Goal: Check status: Check status

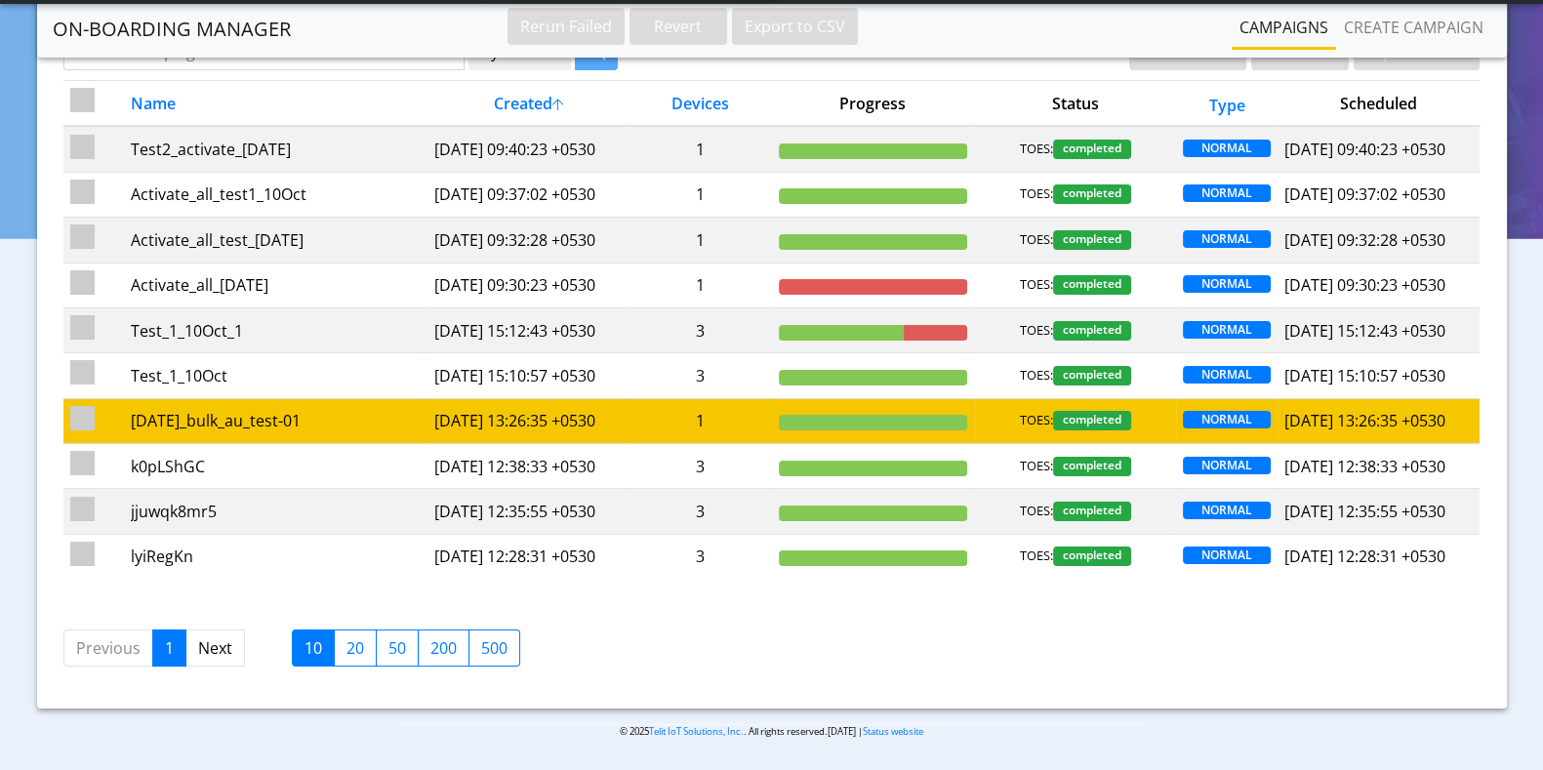
scroll to position [279, 0]
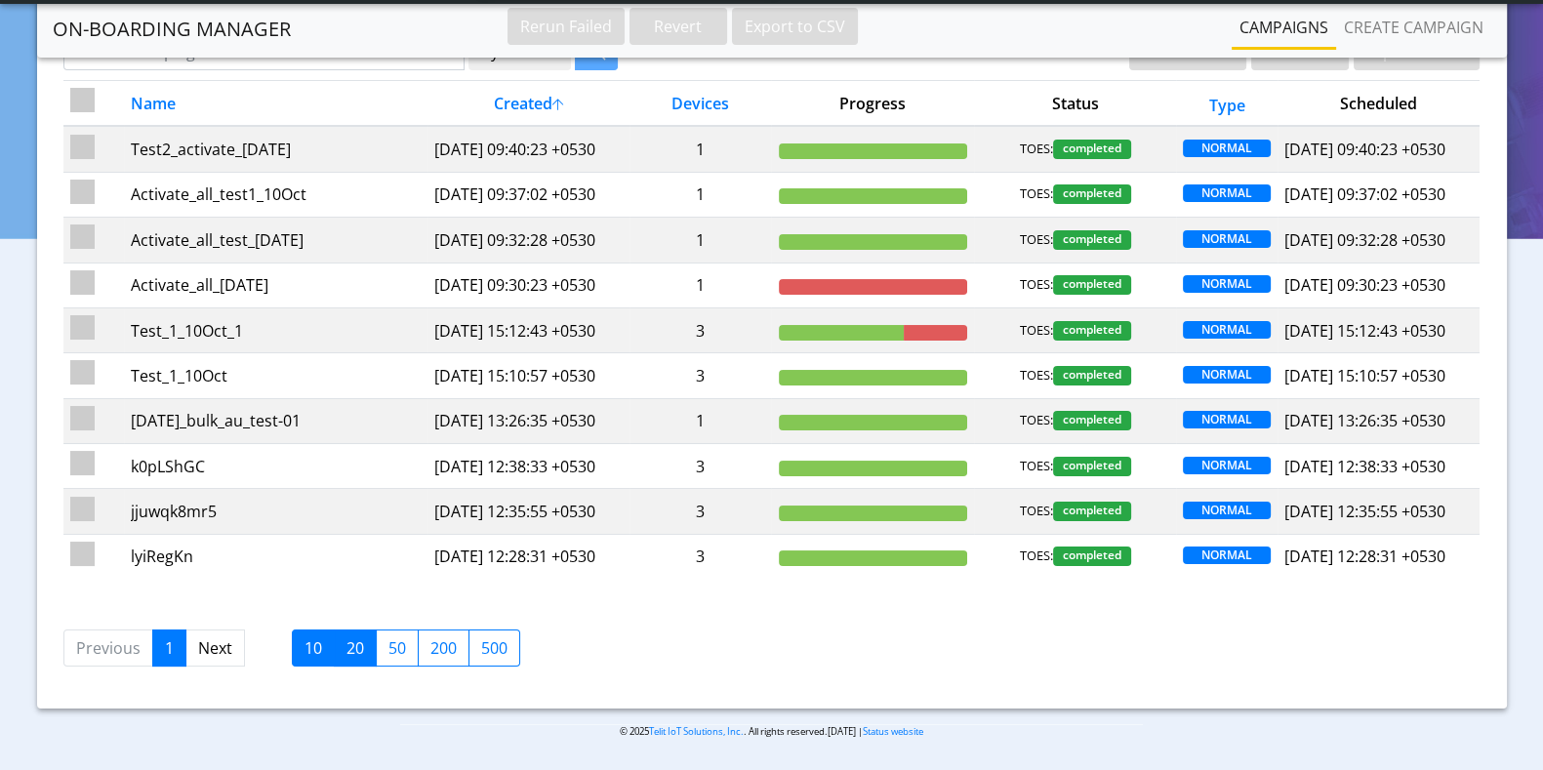
click at [346, 651] on label "20" at bounding box center [355, 648] width 43 height 37
click at [347, 649] on input "20" at bounding box center [353, 642] width 13 height 13
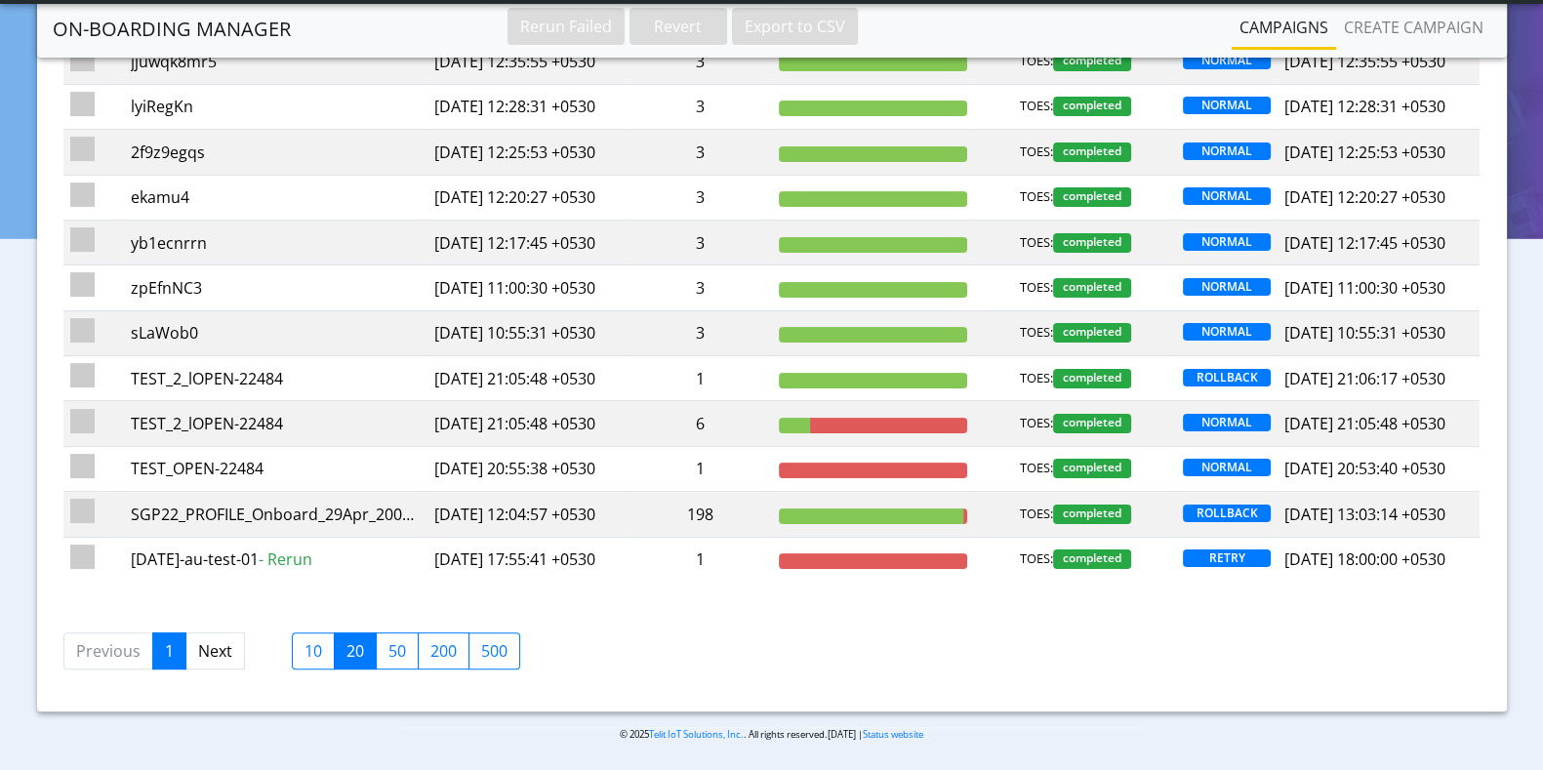
scroll to position [889, 0]
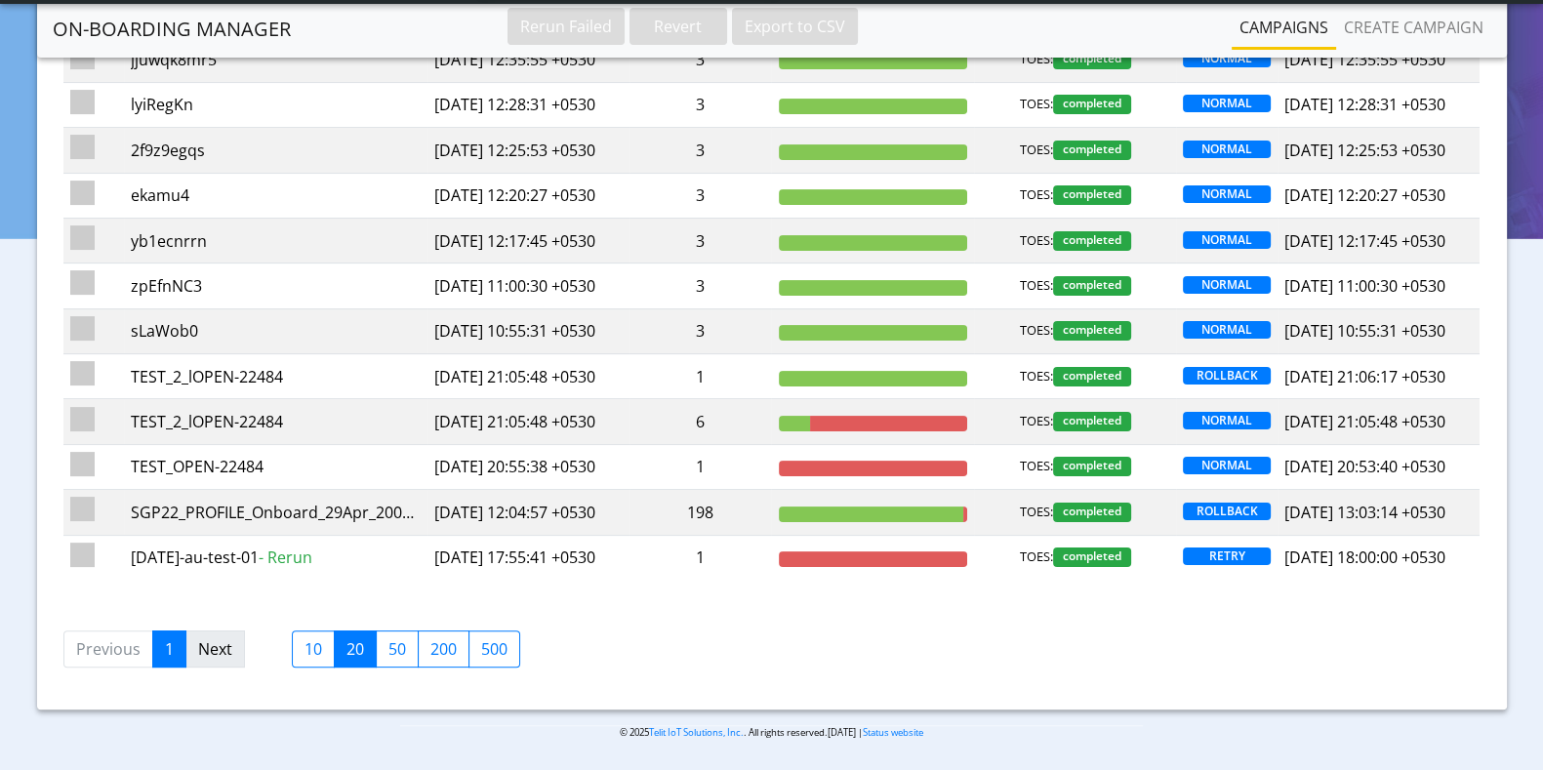
click at [205, 651] on link "Next" at bounding box center [215, 649] width 60 height 37
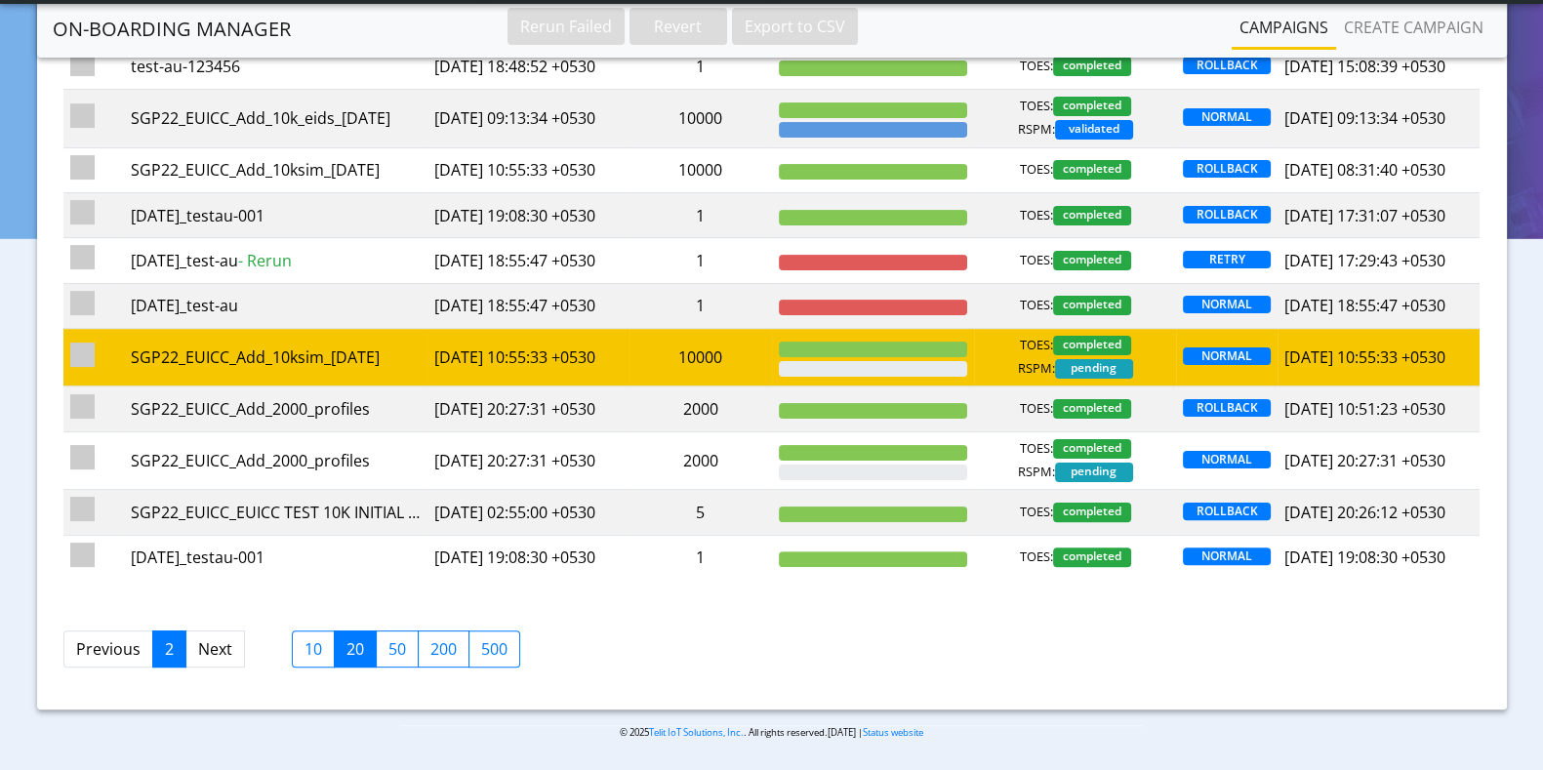
scroll to position [645, 0]
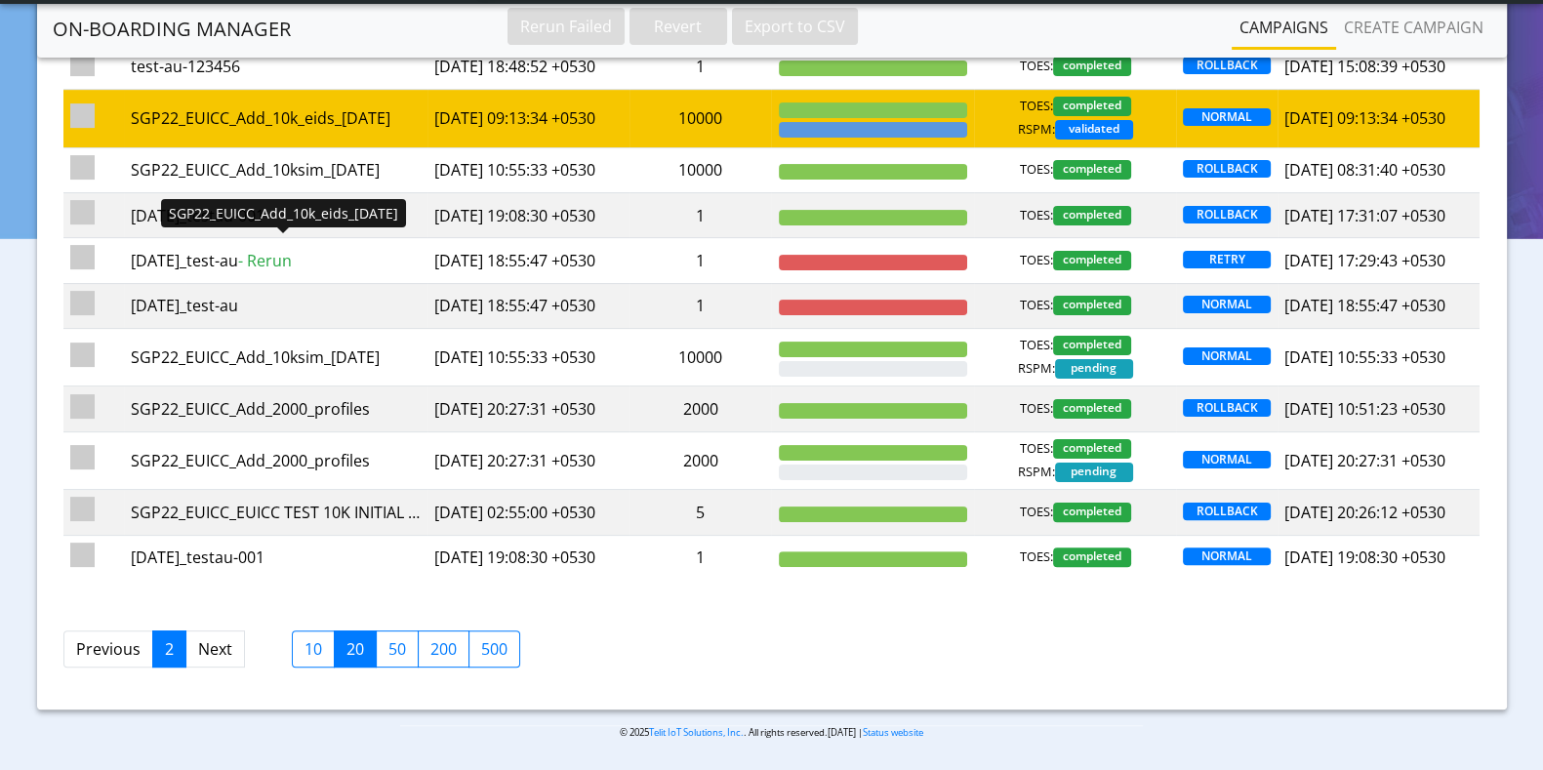
click at [420, 147] on td "SGP22_EUICC_Add_10k_eids_[DATE] SGP22_EUICC_Add_10k_eids_[DATE]" at bounding box center [276, 119] width 304 height 58
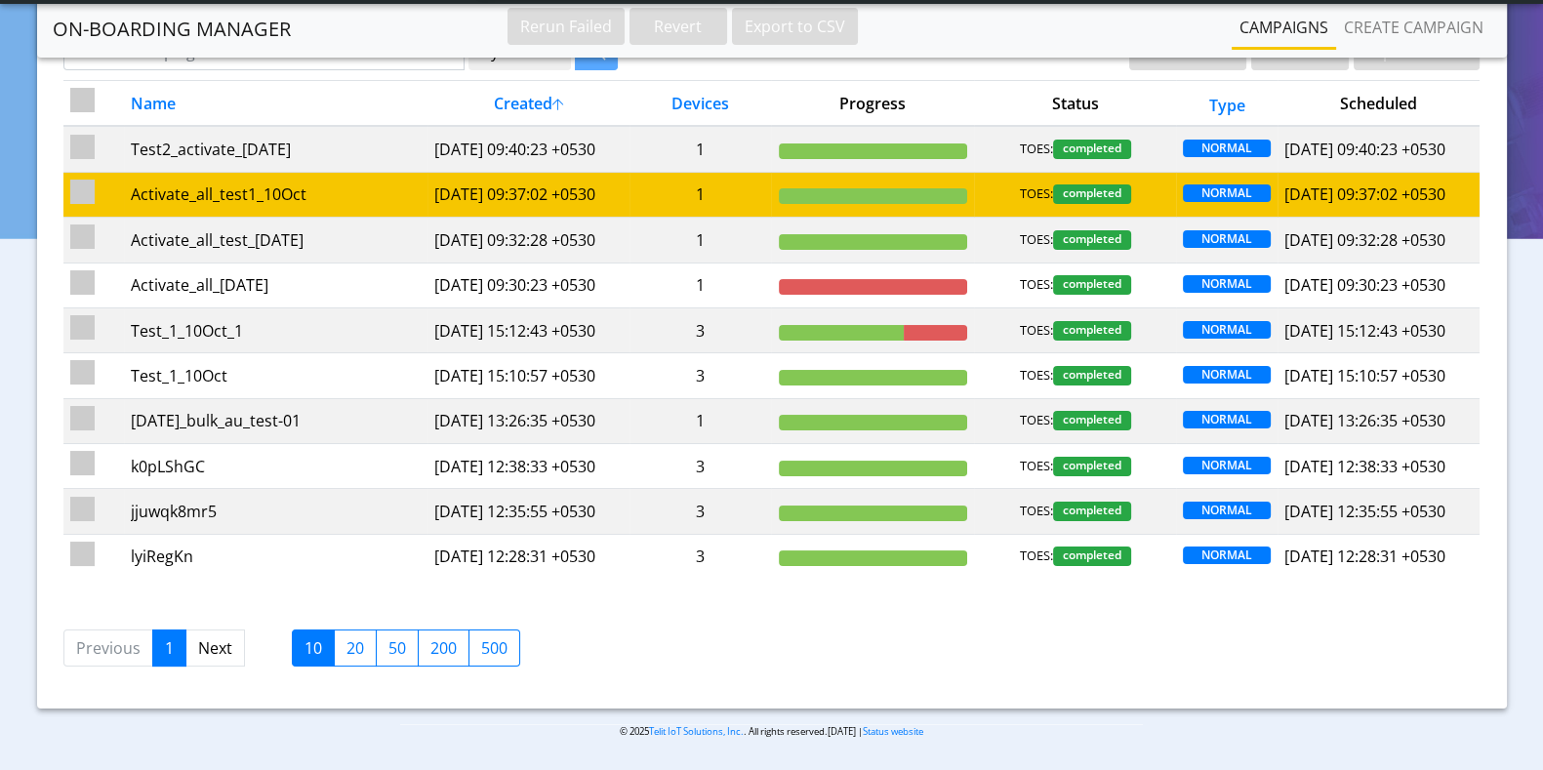
scroll to position [279, 0]
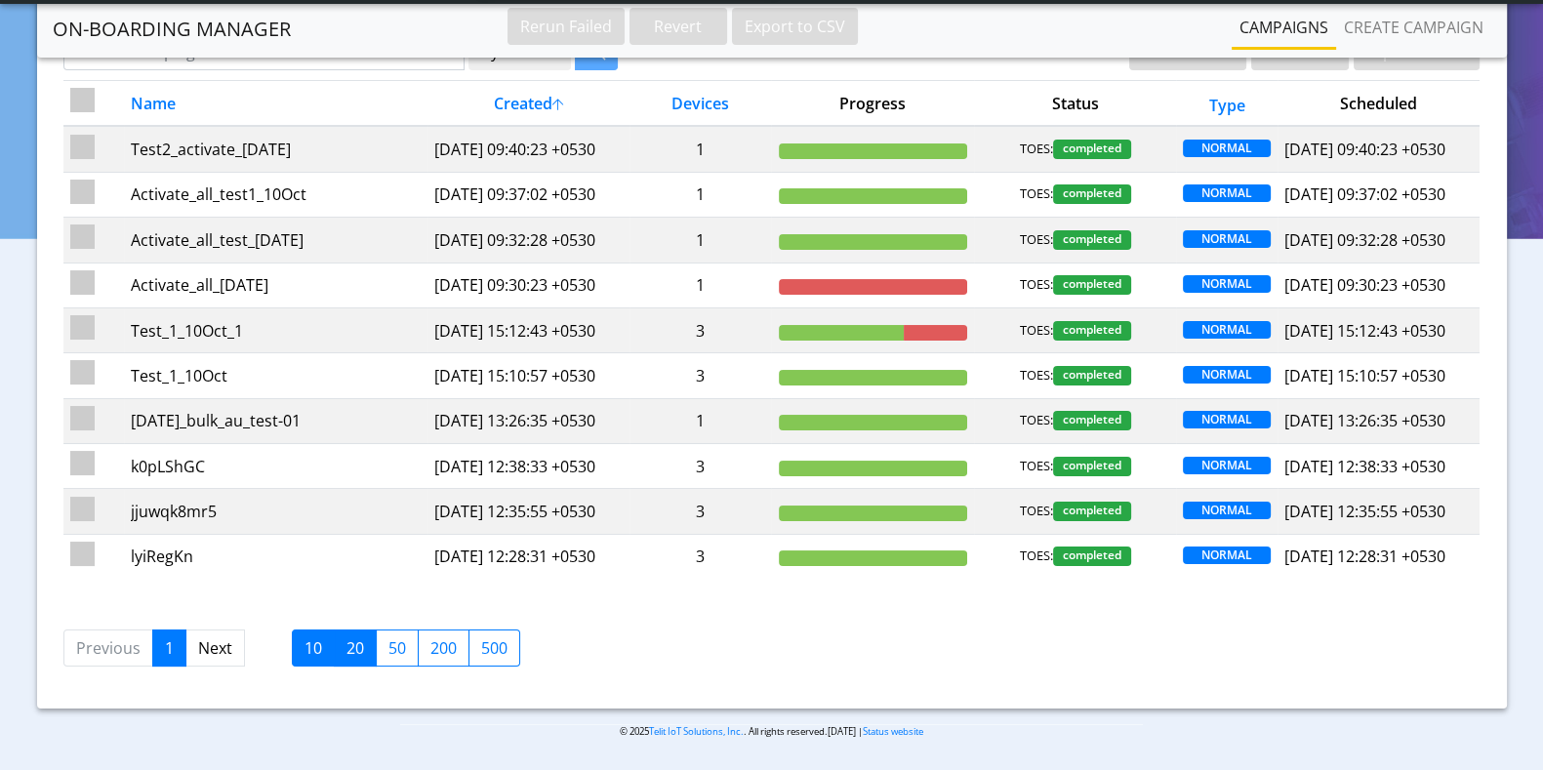
click at [363, 654] on label "20" at bounding box center [355, 648] width 43 height 37
click at [359, 649] on input "20" at bounding box center [353, 642] width 13 height 13
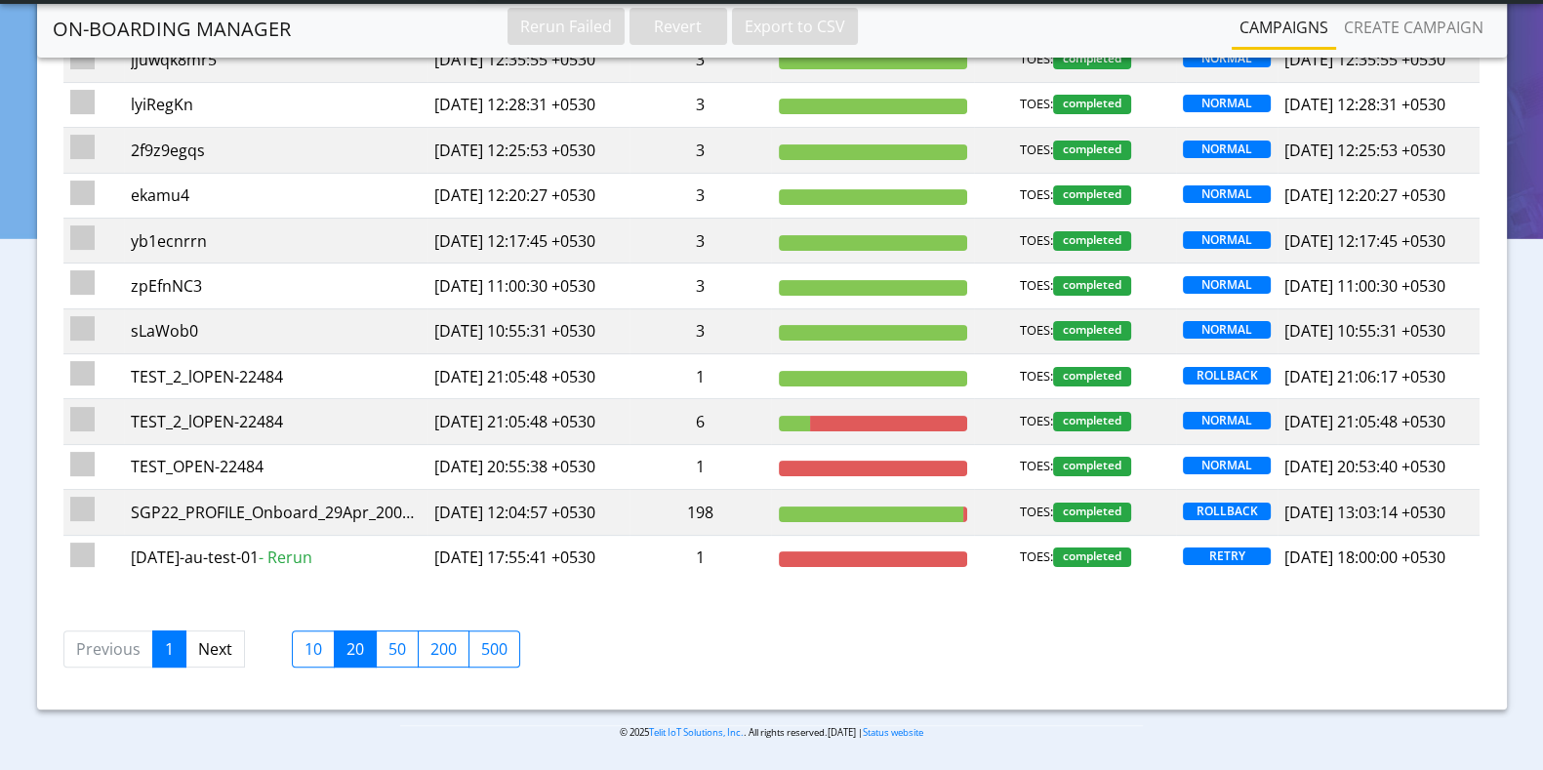
scroll to position [897, 0]
click at [395, 651] on label "50" at bounding box center [397, 649] width 43 height 37
click at [395, 650] on input "50" at bounding box center [395, 643] width 13 height 13
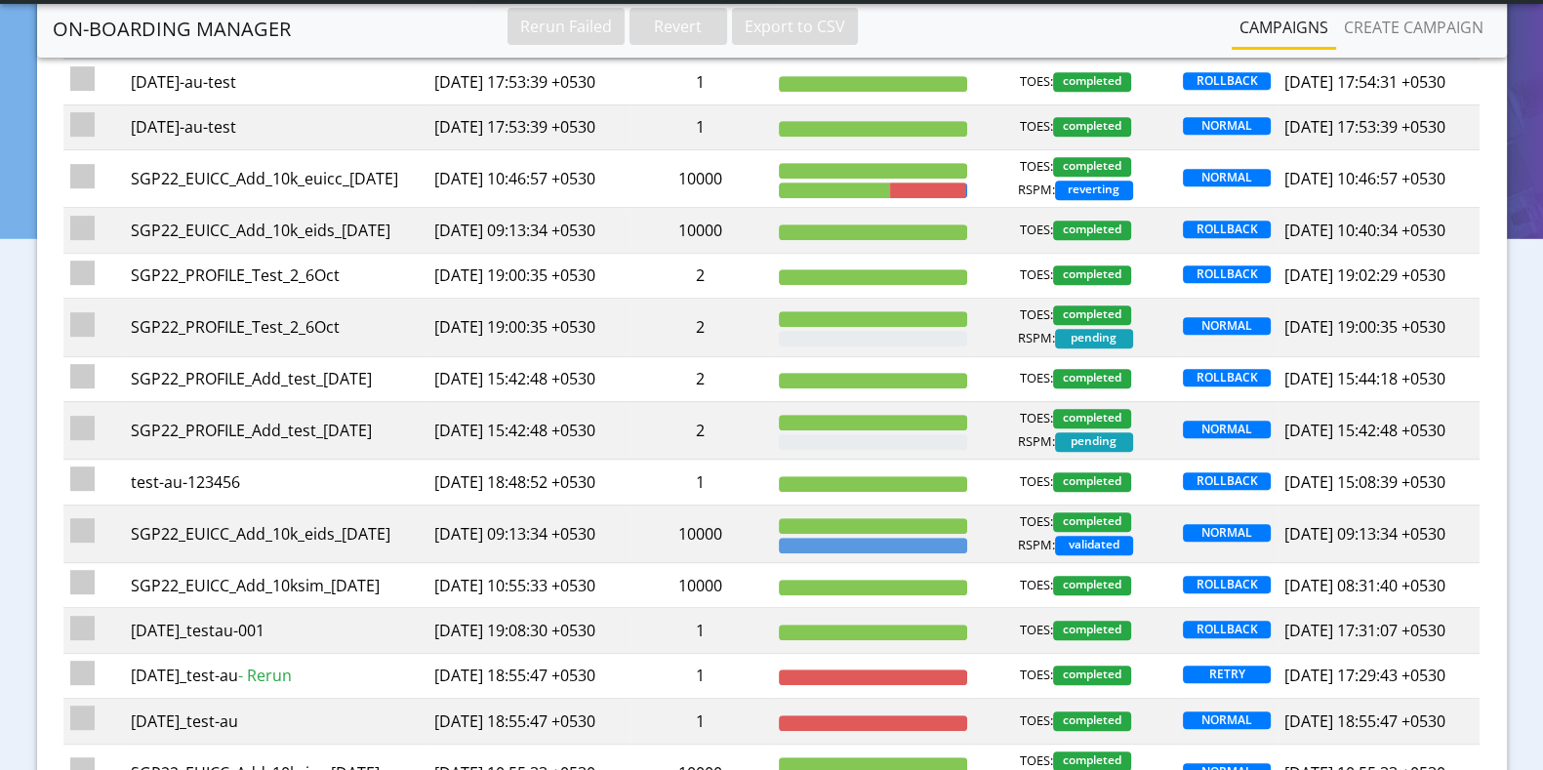
scroll to position [1263, 0]
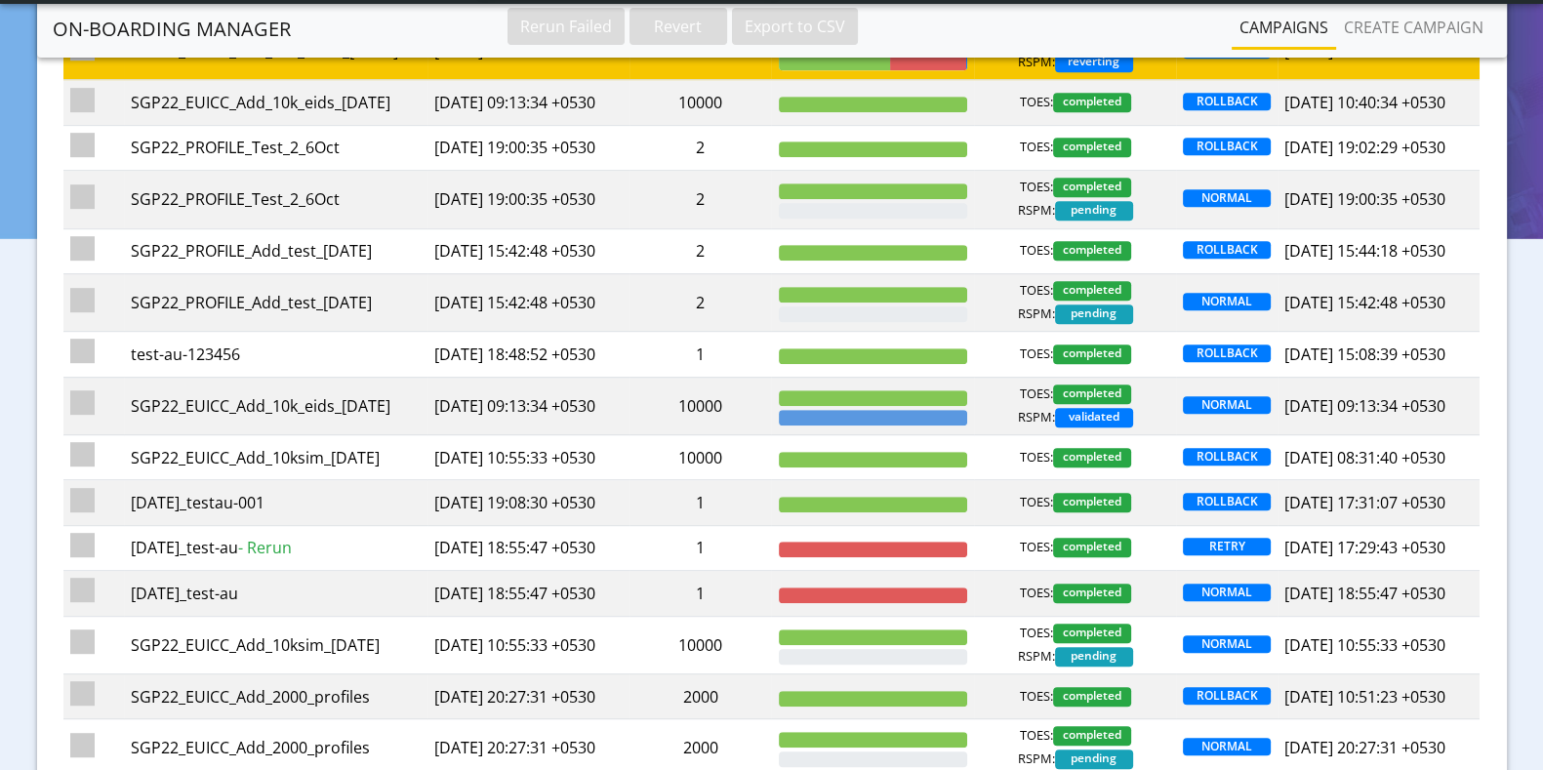
click at [515, 80] on td "[DATE] 10:46:57 +0530" at bounding box center [529, 51] width 202 height 58
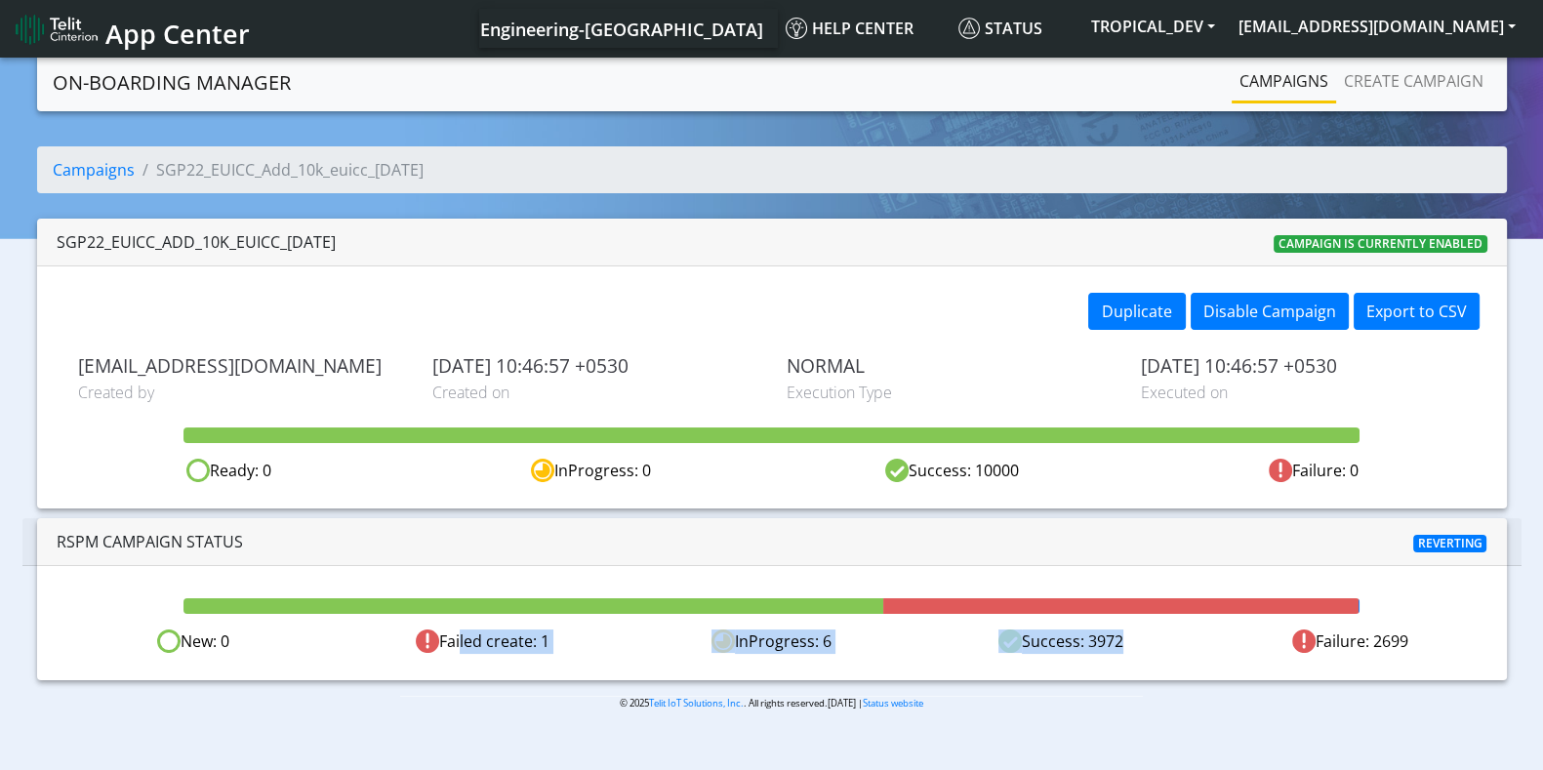
drag, startPoint x: 1120, startPoint y: 636, endPoint x: 455, endPoint y: 640, distance: 664.8
click at [455, 640] on div "New: 0 Failed create: 1 InProgress: 6 Success: 3972 Failure: 2699" at bounding box center [772, 642] width 1447 height 24
click at [1443, 545] on span "Reverting" at bounding box center [1450, 544] width 74 height 18
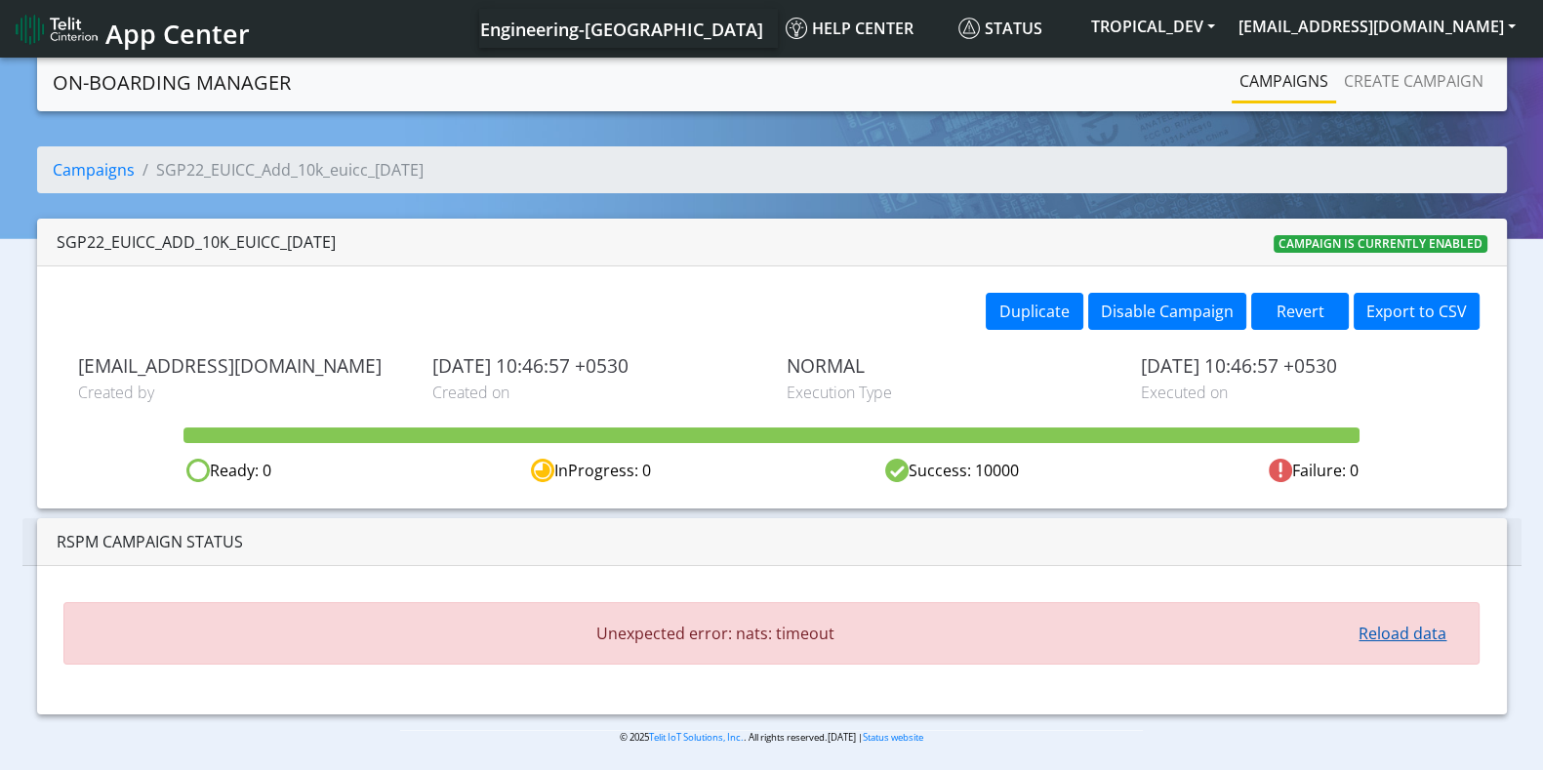
click at [1444, 633] on button "Reload data" at bounding box center [1402, 633] width 113 height 37
